Goal: Information Seeking & Learning: Learn about a topic

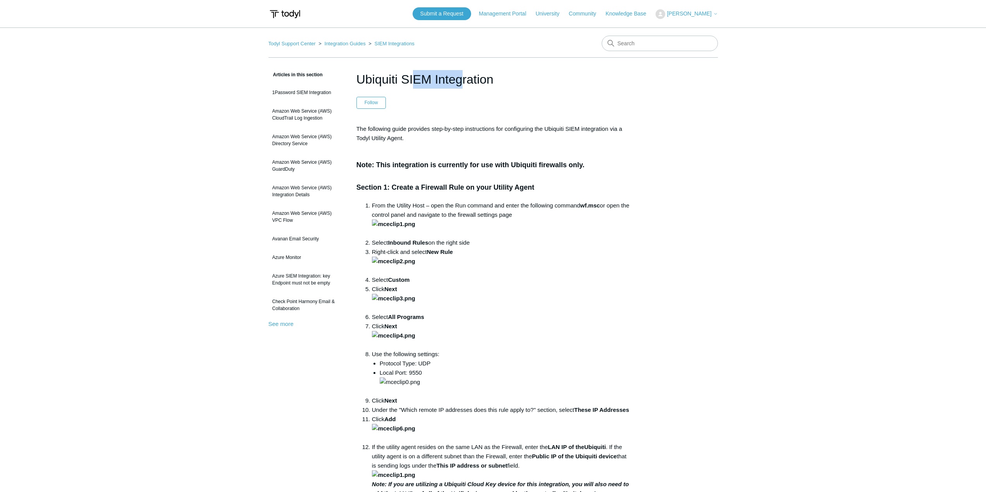
drag, startPoint x: 359, startPoint y: 80, endPoint x: 397, endPoint y: 85, distance: 39.1
click at [397, 85] on h1 "Ubiquiti SIEM Integration" at bounding box center [492, 79] width 273 height 19
copy h1 "Ubiquiti"
click at [622, 44] on input "Search" at bounding box center [660, 43] width 116 height 15
paste input "Ubiquiti"
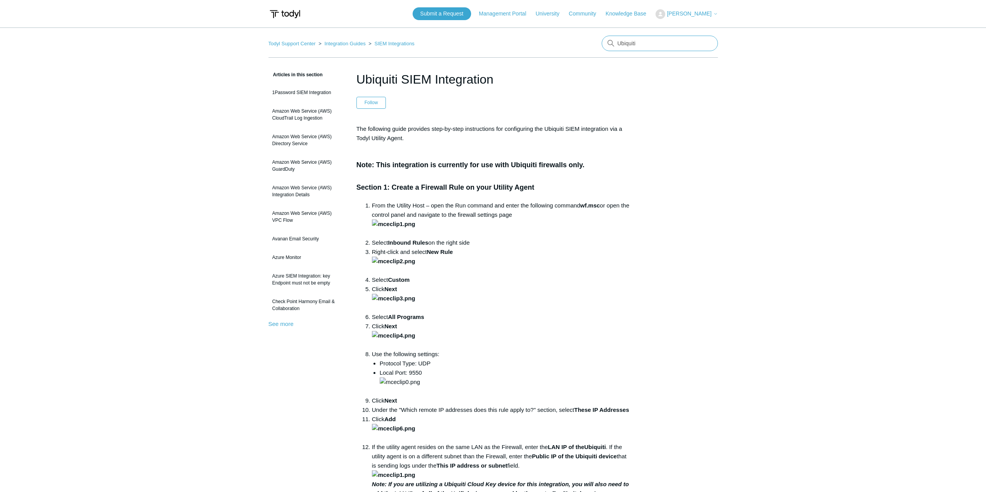
type input "Ubiquiti"
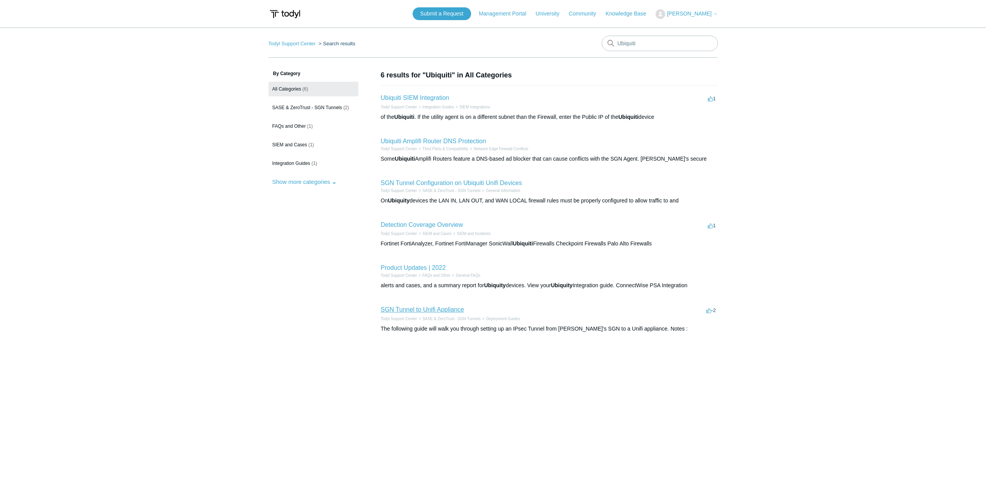
click at [426, 311] on link "SGN Tunnel to Unifi Appliance" at bounding box center [422, 309] width 83 height 7
